Goal: Task Accomplishment & Management: Manage account settings

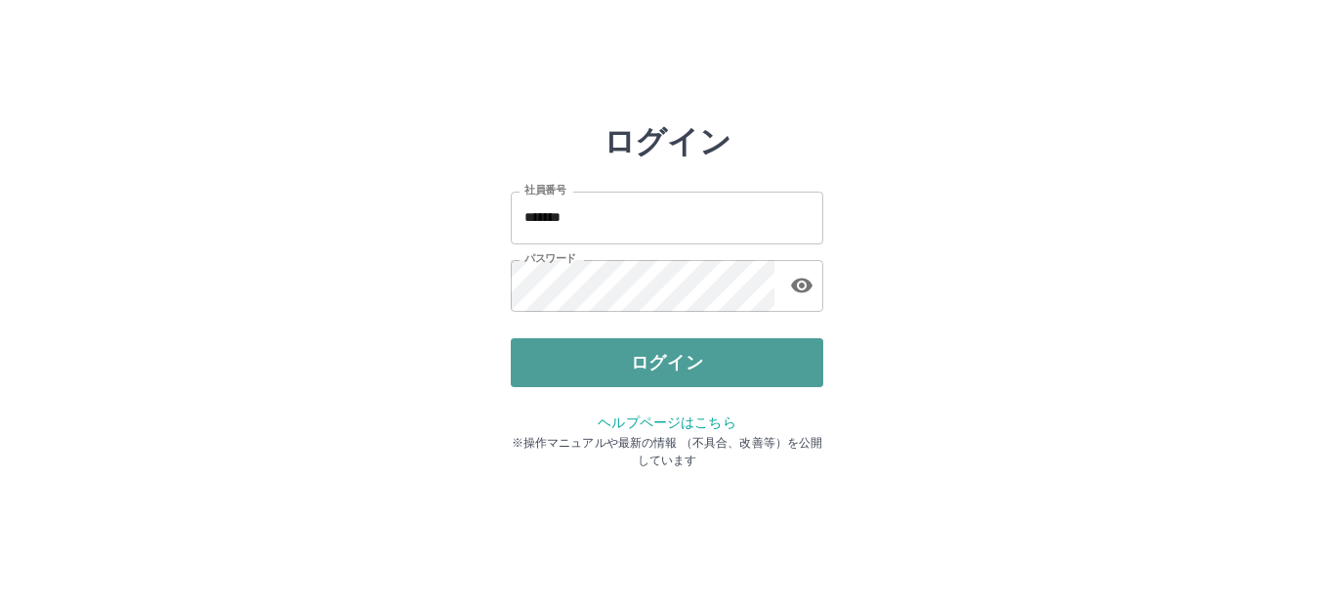
click at [631, 369] on button "ログイン" at bounding box center [667, 362] width 313 height 49
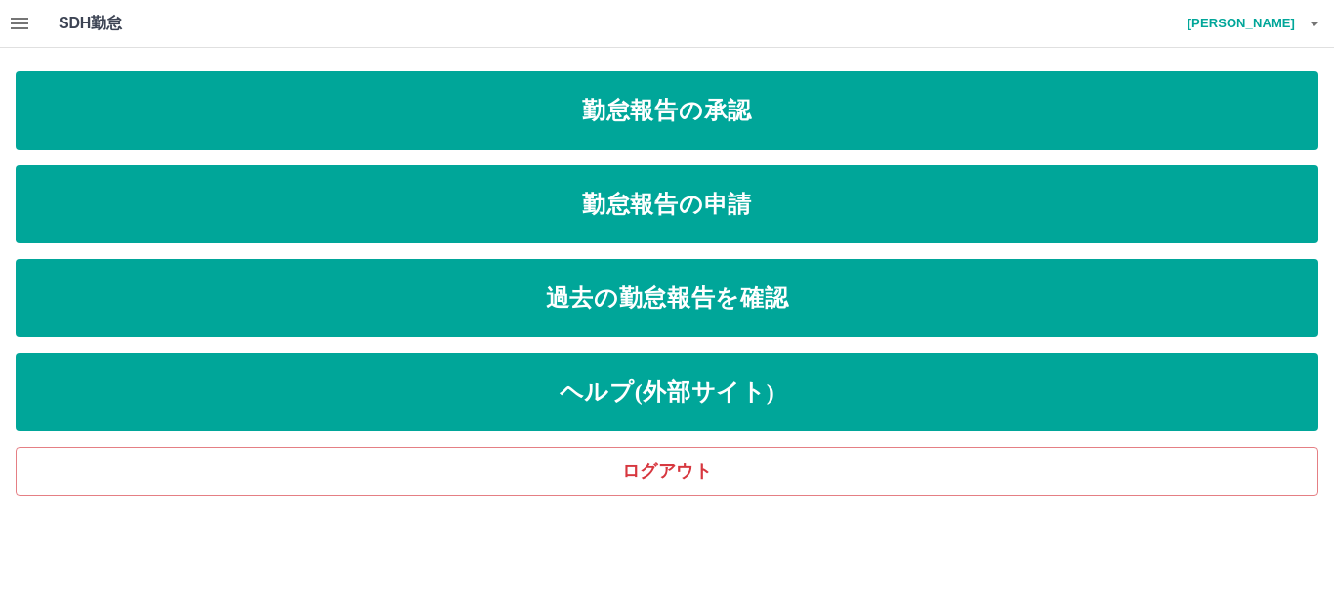
click at [16, 23] on icon "button" at bounding box center [20, 24] width 18 height 12
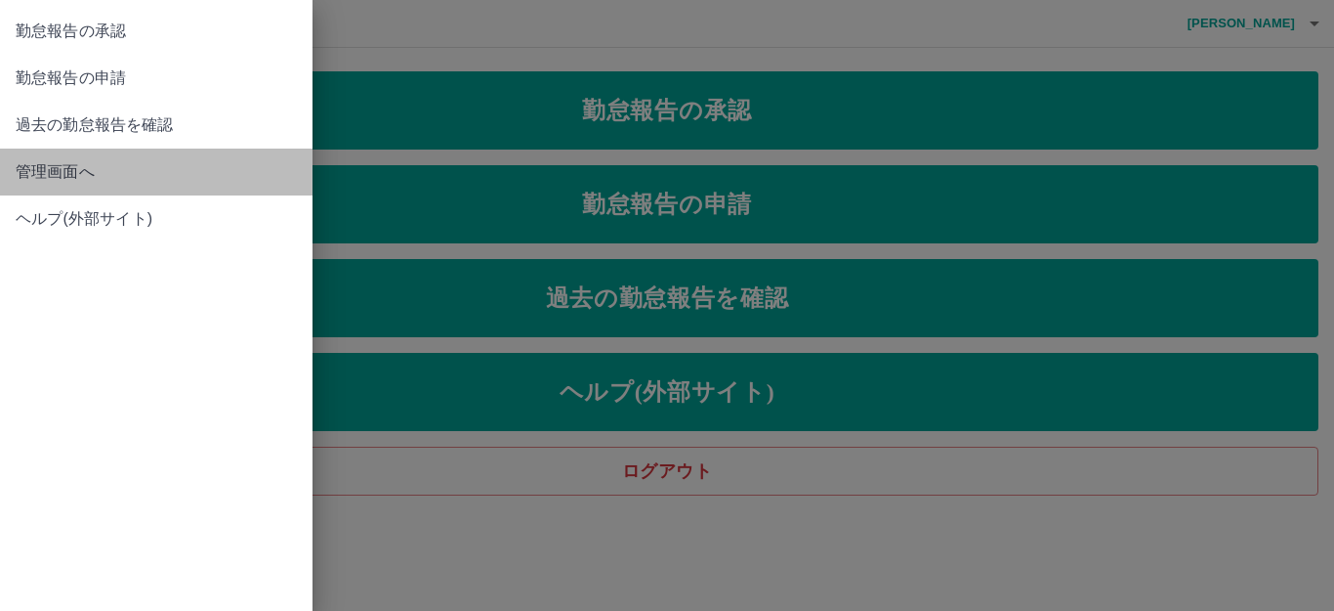
click at [71, 178] on span "管理画面へ" at bounding box center [156, 171] width 281 height 23
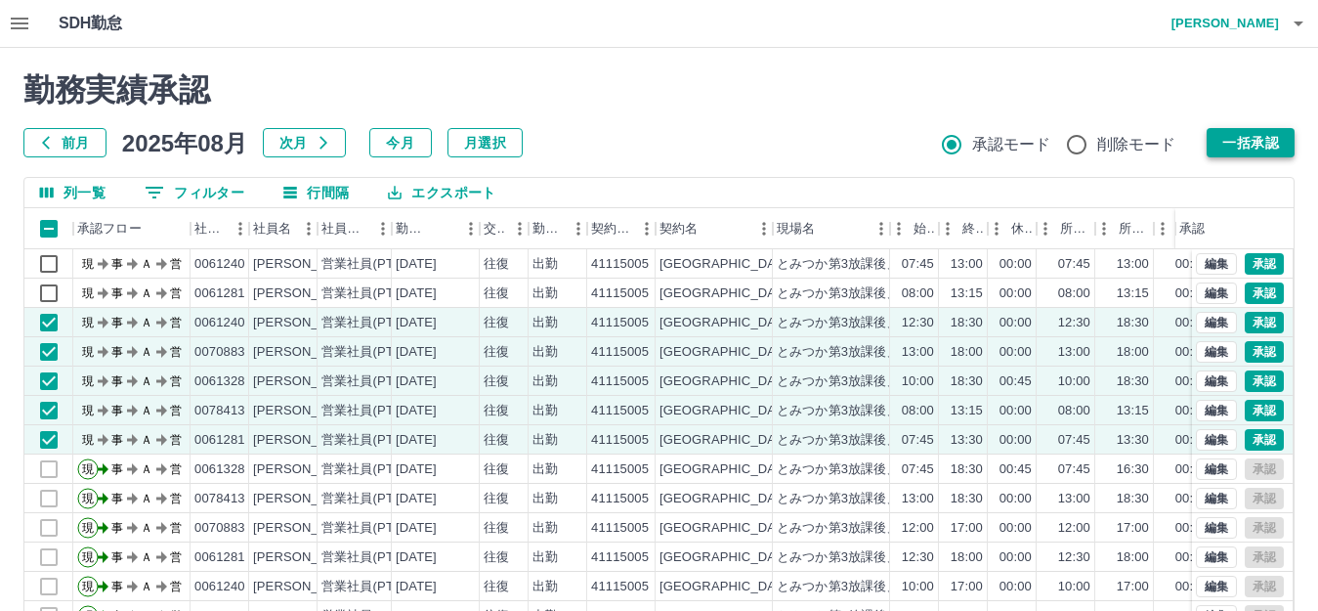
click at [1262, 148] on button "一括承認" at bounding box center [1250, 142] width 88 height 29
